Goal: Find specific page/section: Find specific page/section

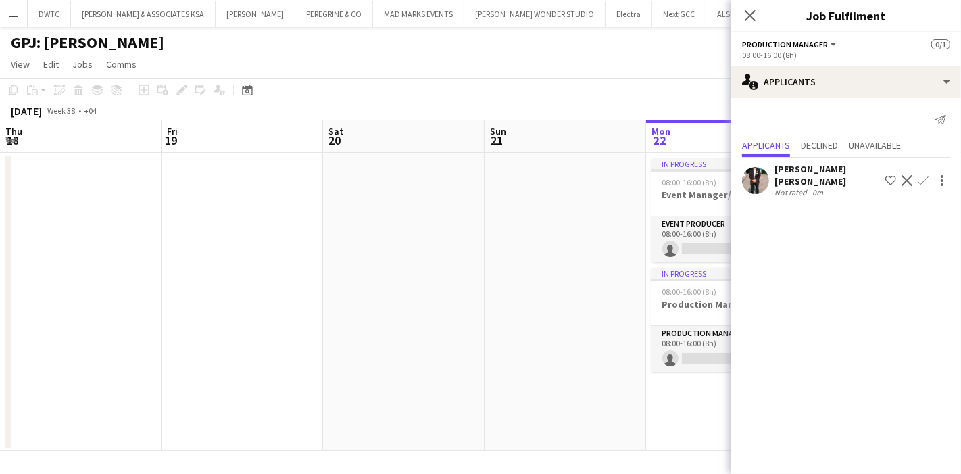
scroll to position [0, 316]
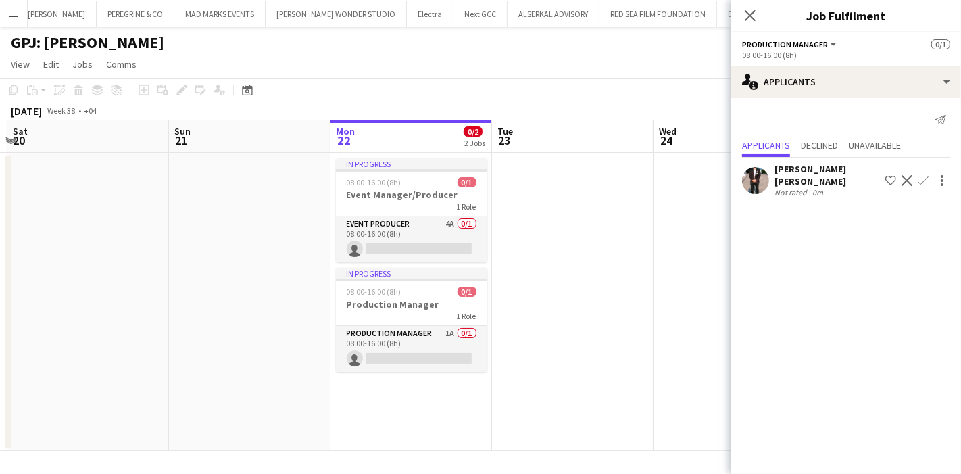
click at [748, 180] on app-user-avatar at bounding box center [755, 180] width 27 height 27
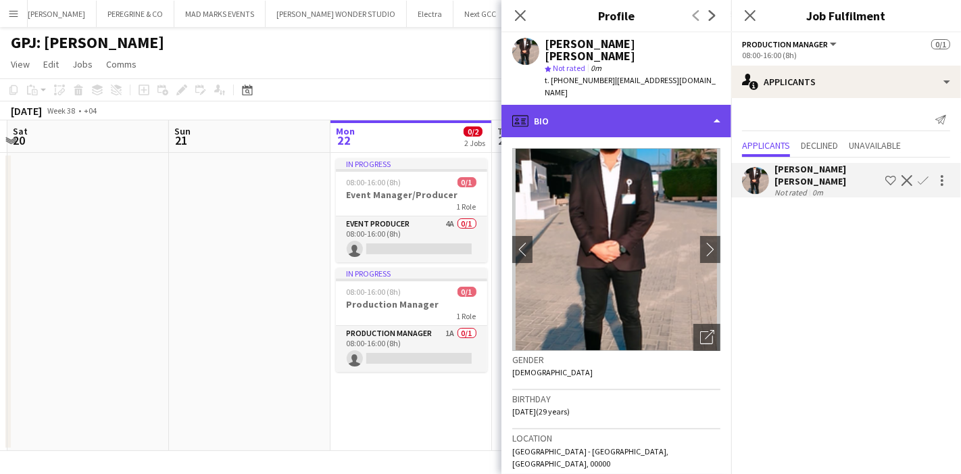
click at [695, 116] on div "profile Bio" at bounding box center [617, 121] width 230 height 32
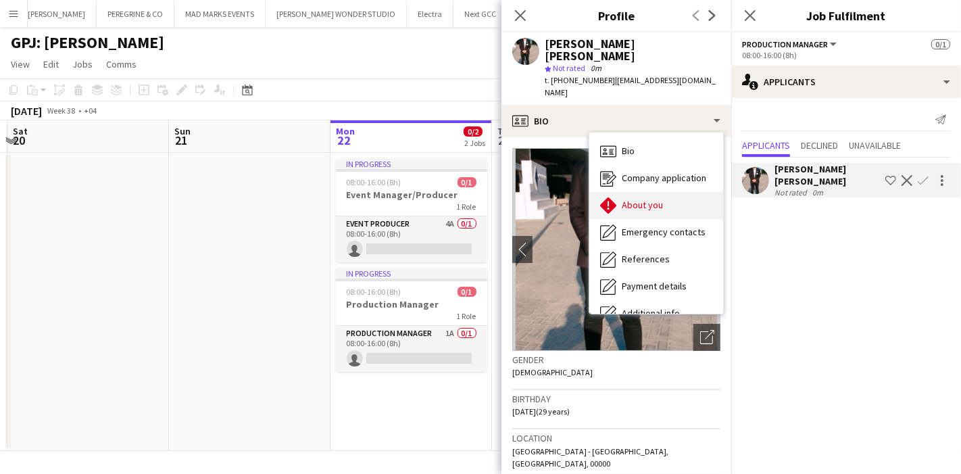
click at [670, 192] on div "About you About you" at bounding box center [656, 205] width 134 height 27
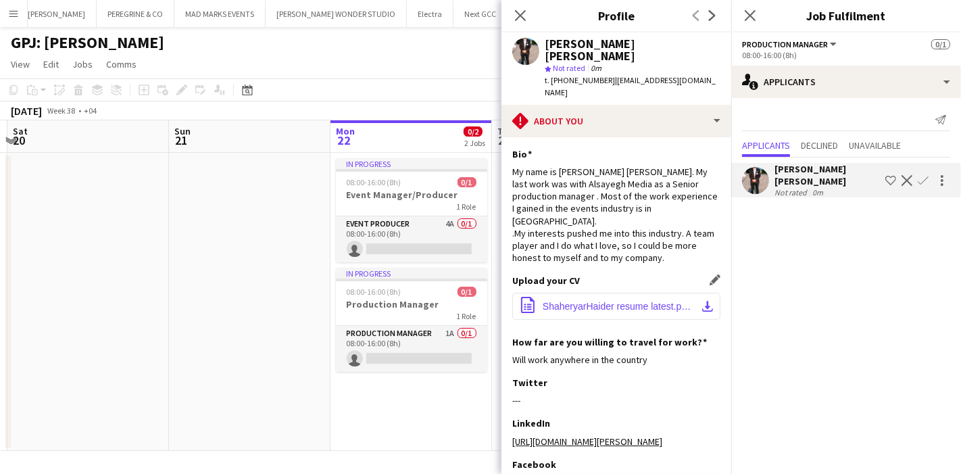
click at [702, 301] on app-icon "download-bottom" at bounding box center [707, 306] width 11 height 11
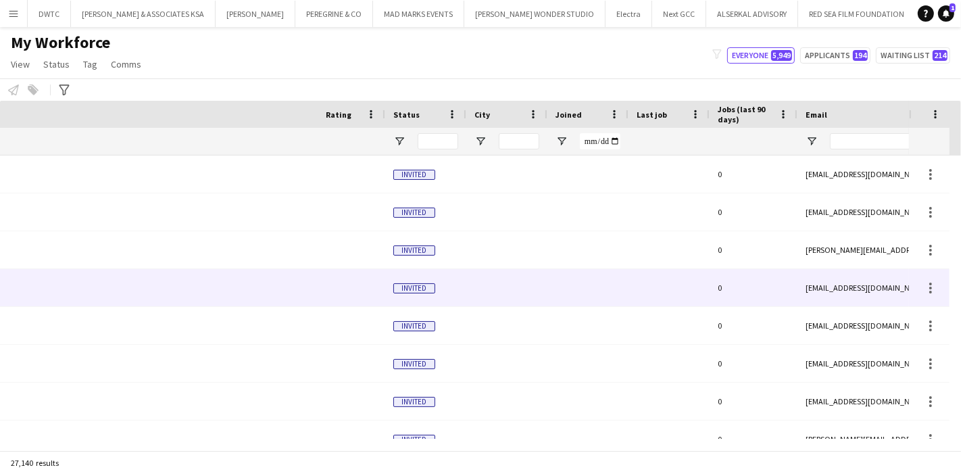
scroll to position [0, 458]
